Goal: Find specific page/section: Find specific page/section

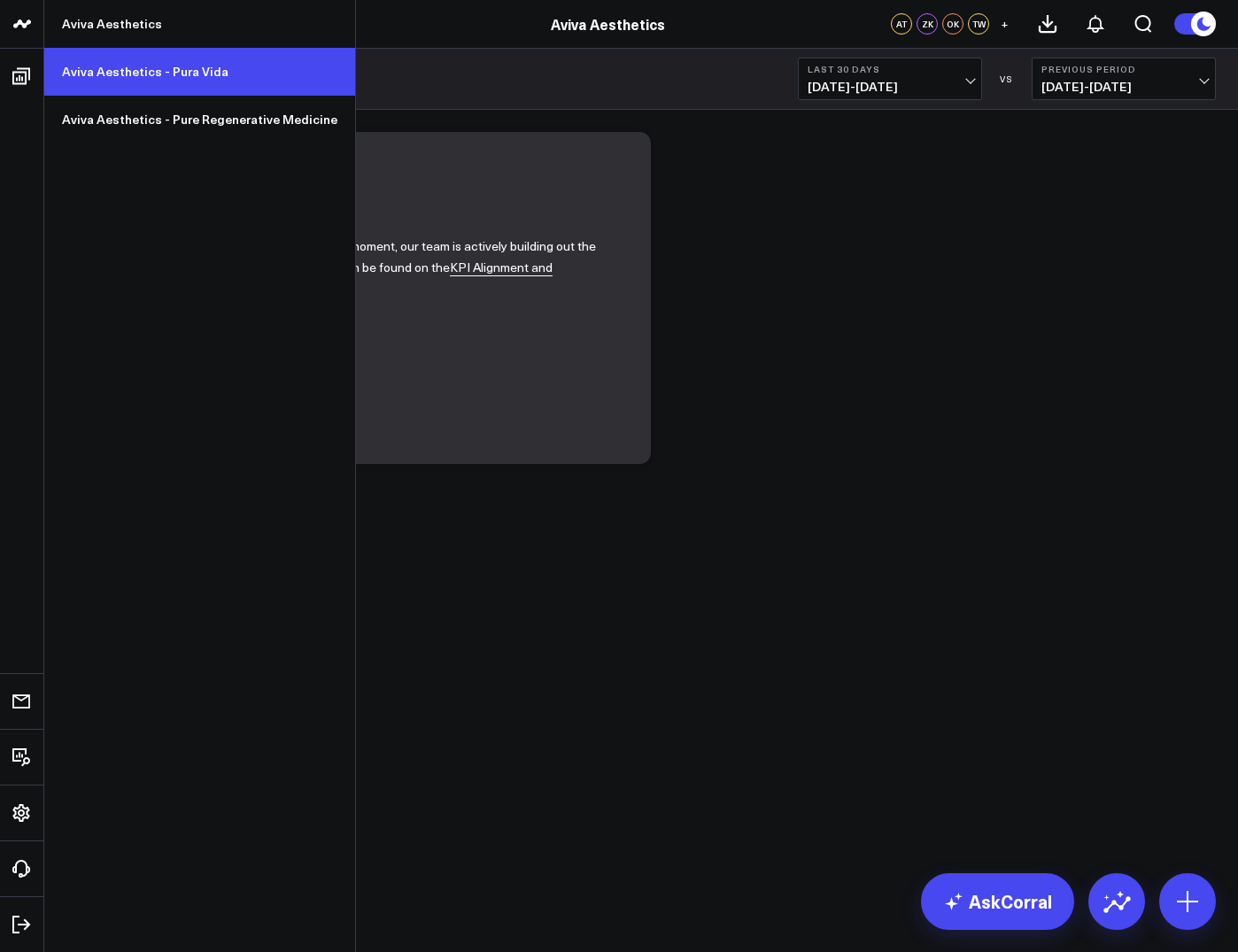
click at [103, 77] on link "Aviva Aesthetics - Pura Vida" at bounding box center [199, 72] width 311 height 48
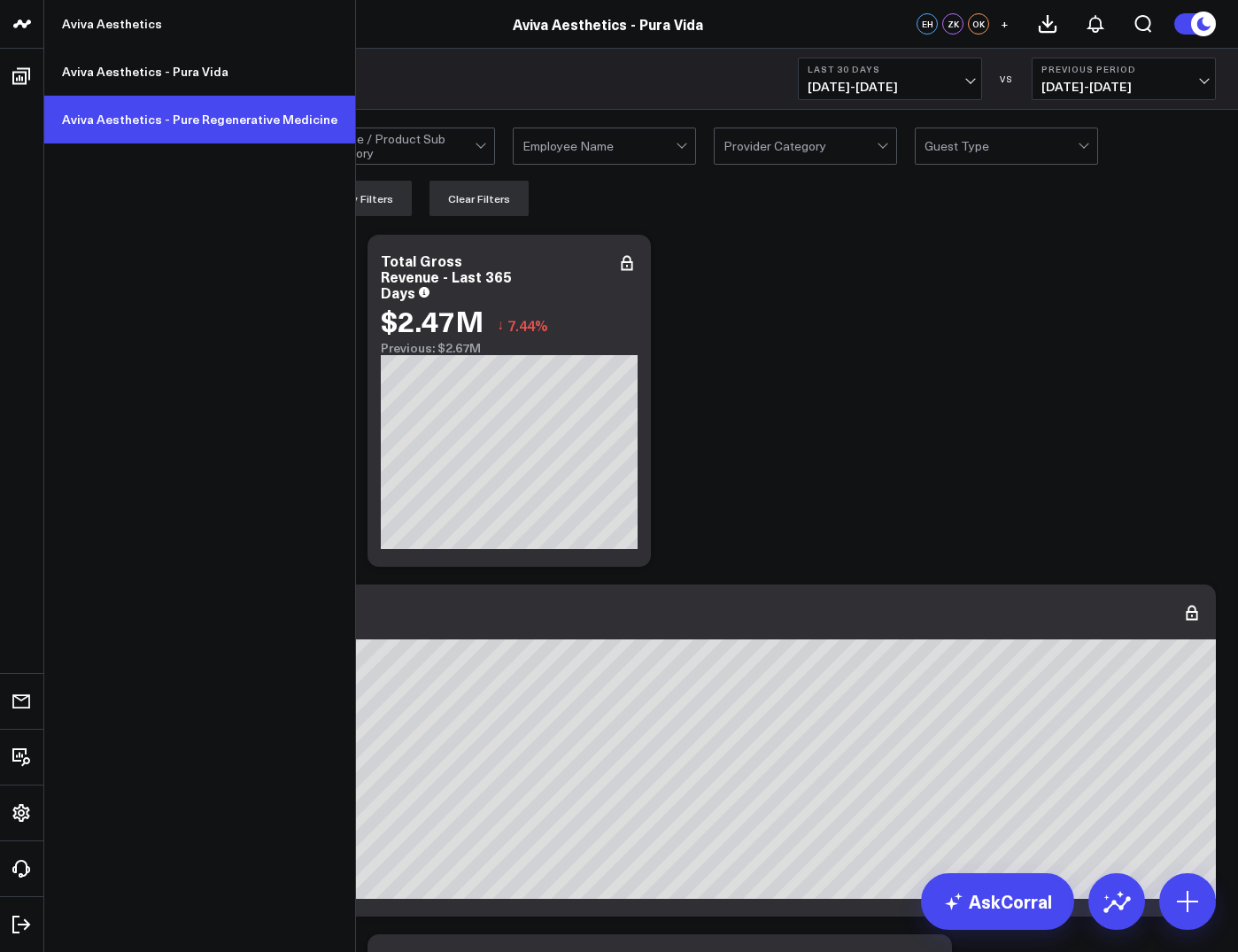
click at [89, 112] on link "Aviva Aesthetics - Pure Regenerative Medicine" at bounding box center [199, 120] width 311 height 48
